Goal: Information Seeking & Learning: Find specific page/section

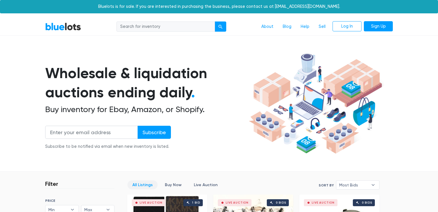
click at [156, 26] on input "search" at bounding box center [165, 26] width 99 height 10
type input "ceiling fan"
click at [220, 29] on div "submit" at bounding box center [220, 27] width 4 height 4
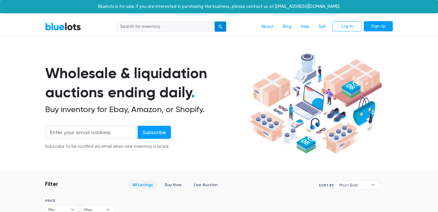
click at [220, 29] on button "submit" at bounding box center [221, 26] width 12 height 10
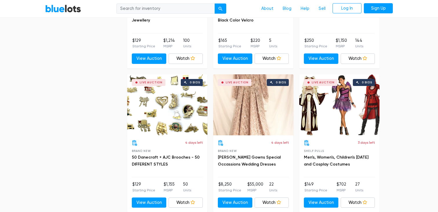
scroll to position [994, 0]
